Goal: Task Accomplishment & Management: Manage account settings

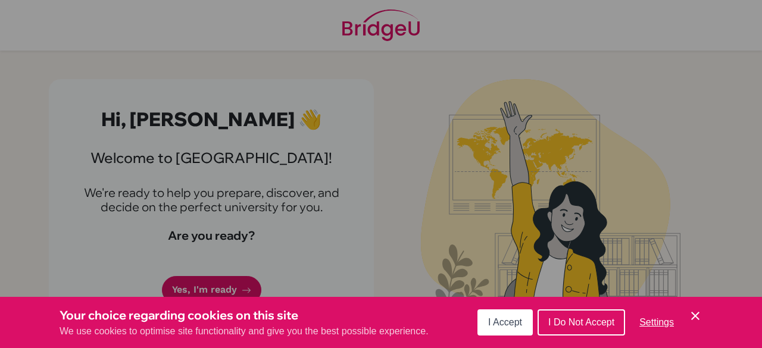
click at [692, 320] on icon "Save and close" at bounding box center [695, 316] width 8 height 8
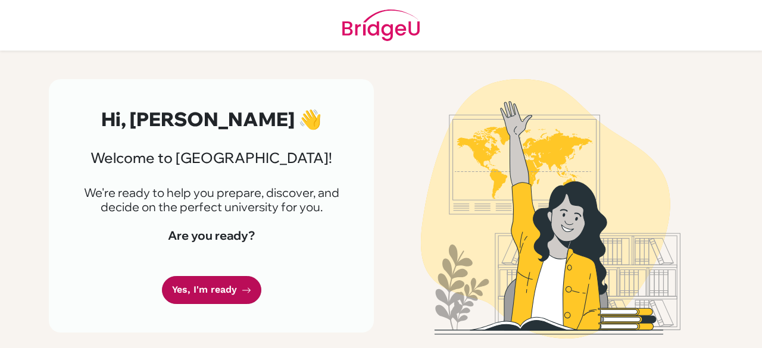
click at [236, 289] on link "Yes, I'm ready" at bounding box center [211, 290] width 99 height 28
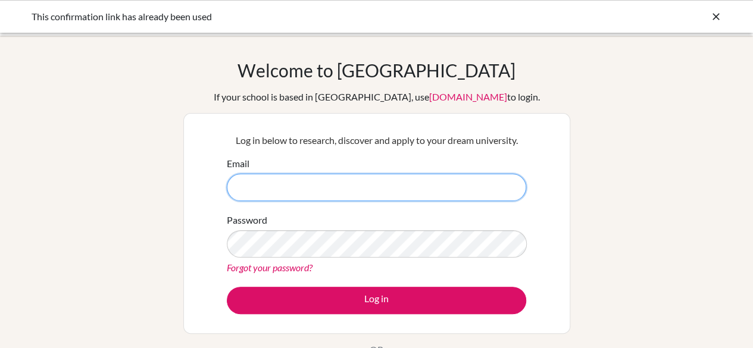
click at [340, 192] on input "Email" at bounding box center [376, 187] width 299 height 27
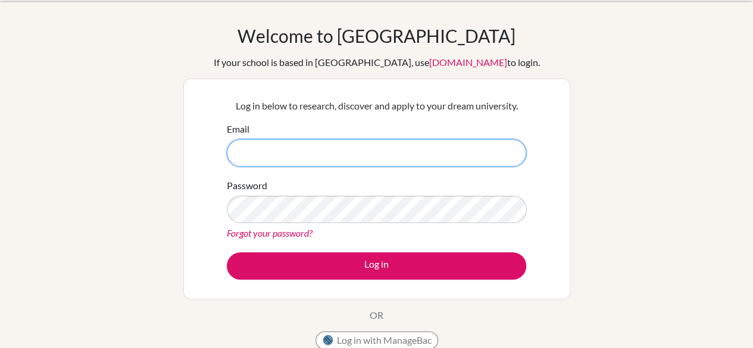
scroll to position [36, 0]
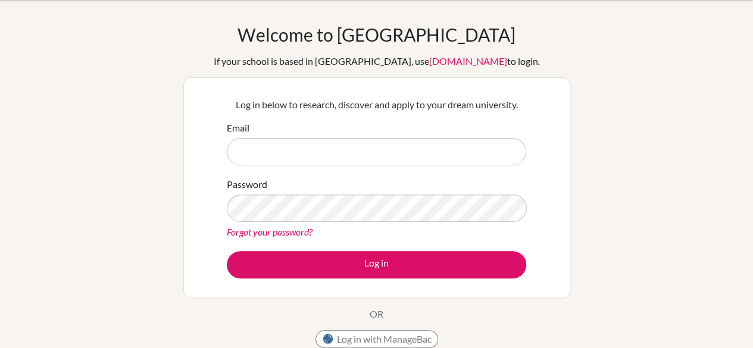
click at [273, 235] on link "Forgot your password?" at bounding box center [270, 231] width 86 height 11
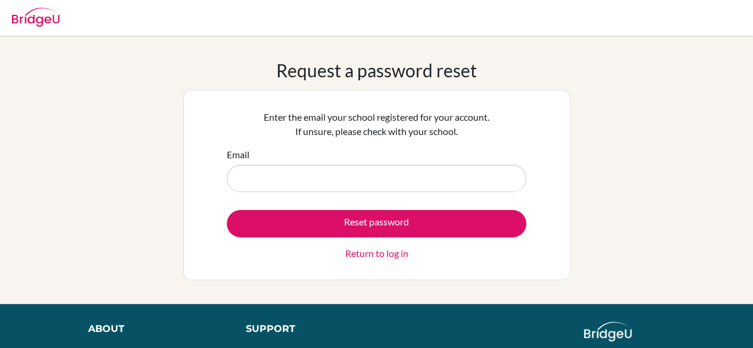
click at [311, 164] on div "Email" at bounding box center [376, 170] width 299 height 45
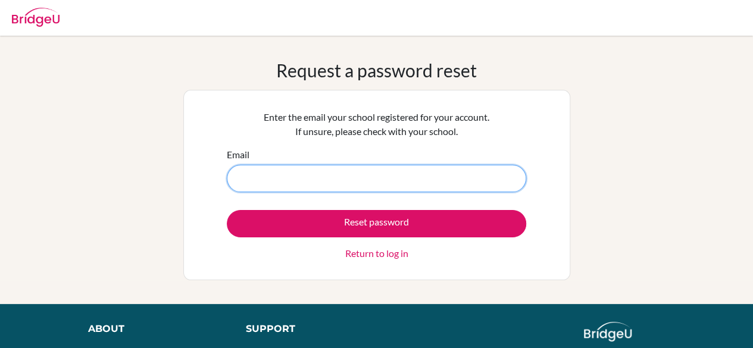
click at [312, 173] on input "Email" at bounding box center [376, 178] width 299 height 27
type input "petrus.santos@ear.com.br"
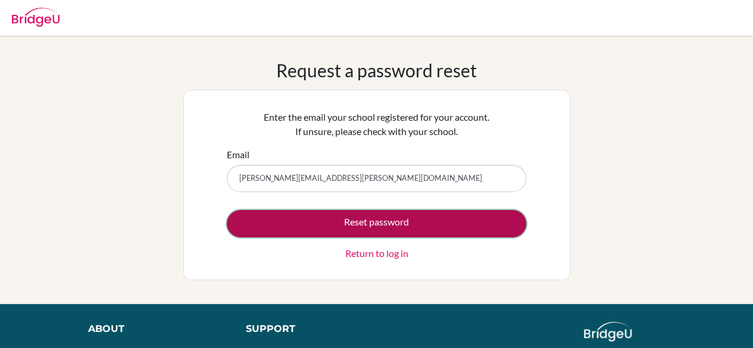
click at [338, 234] on button "Reset password" at bounding box center [376, 223] width 299 height 27
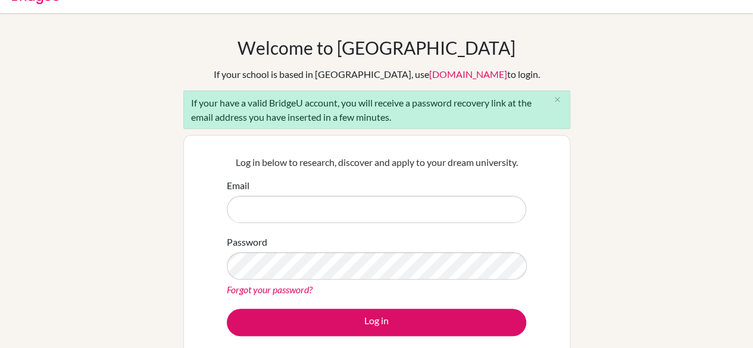
scroll to position [24, 0]
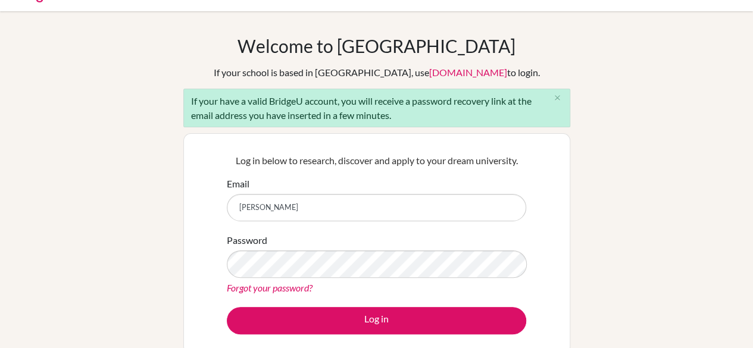
click at [276, 203] on input "petrus" at bounding box center [376, 207] width 299 height 27
type input "petrus.santos@ear.com.br"
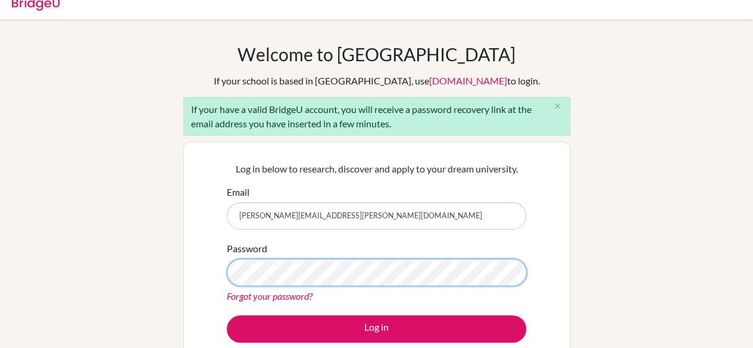
scroll to position [14, 0]
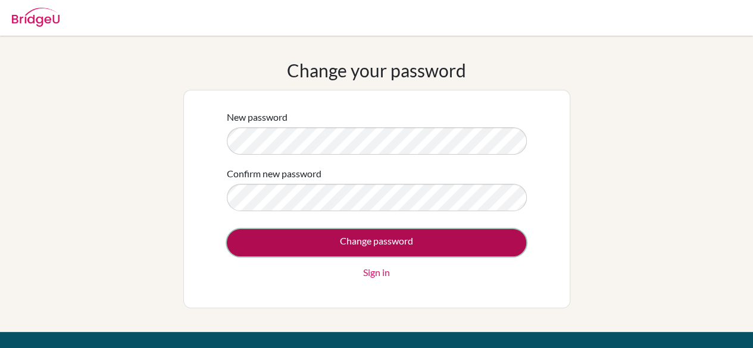
click at [314, 241] on input "Change password" at bounding box center [376, 242] width 299 height 27
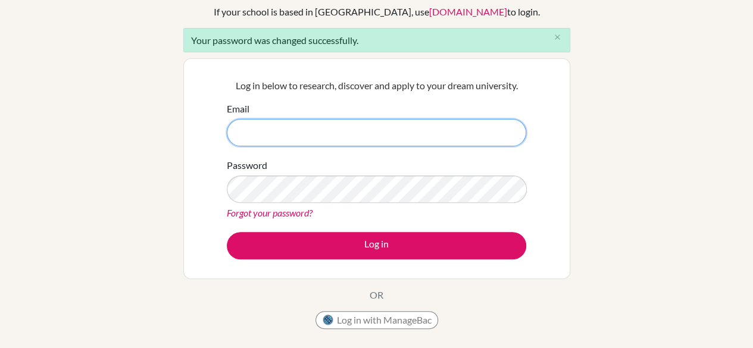
scroll to position [86, 0]
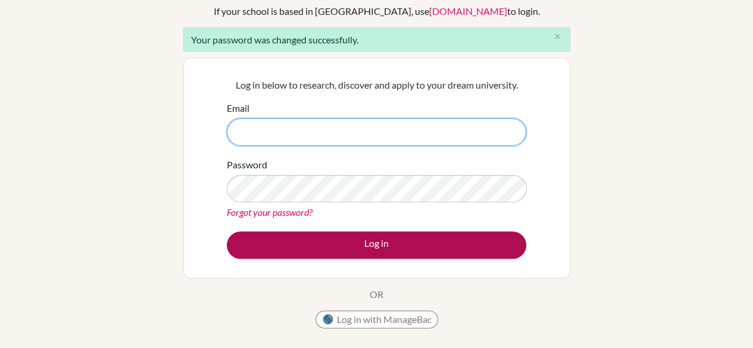
type input "[PERSON_NAME][EMAIL_ADDRESS][PERSON_NAME][DOMAIN_NAME]"
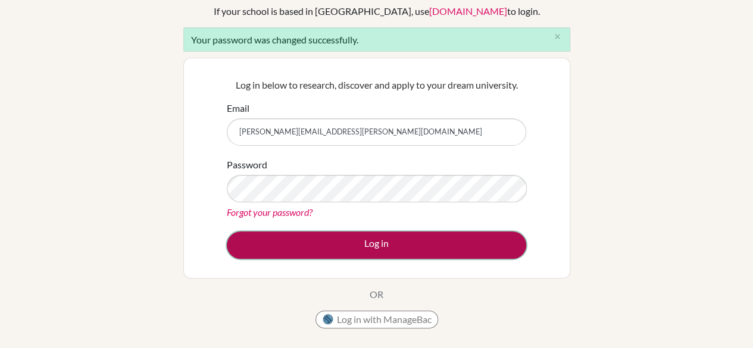
click at [392, 242] on button "Log in" at bounding box center [376, 245] width 299 height 27
